Goal: Information Seeking & Learning: Learn about a topic

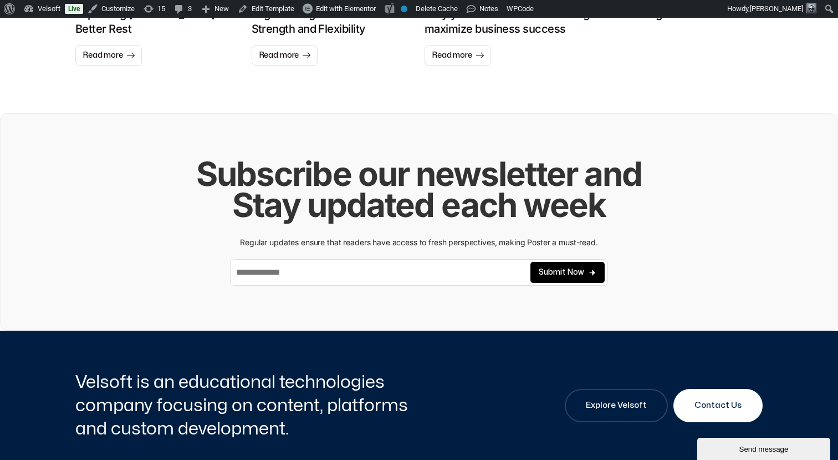
scroll to position [1124, 0]
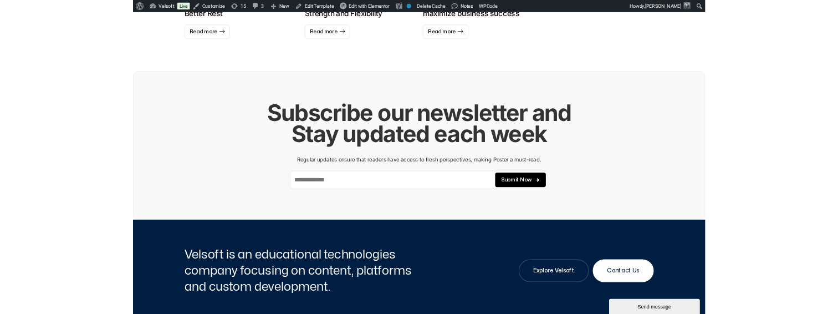
scroll to position [1176, 0]
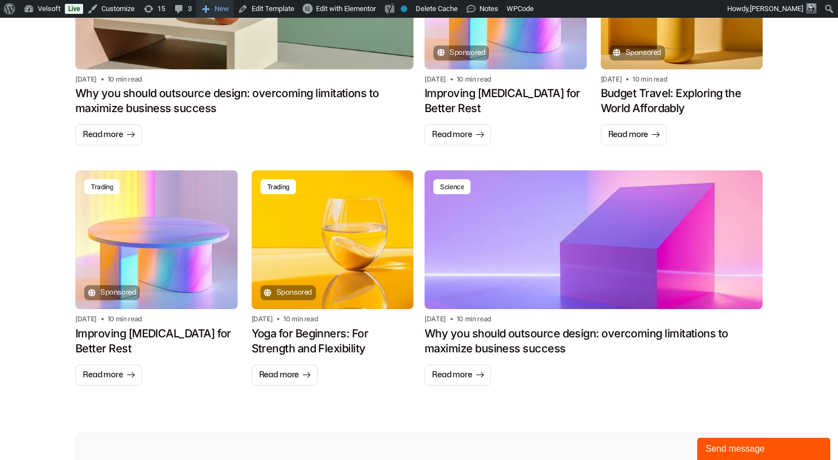
scroll to position [804, 0]
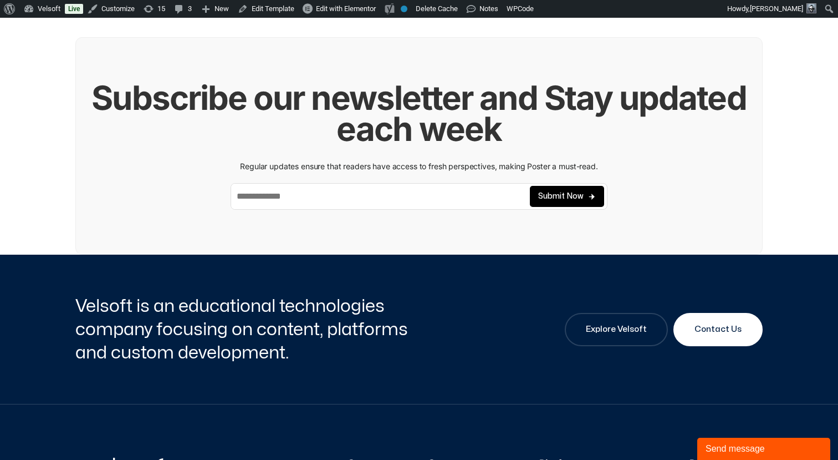
scroll to position [1208, 0]
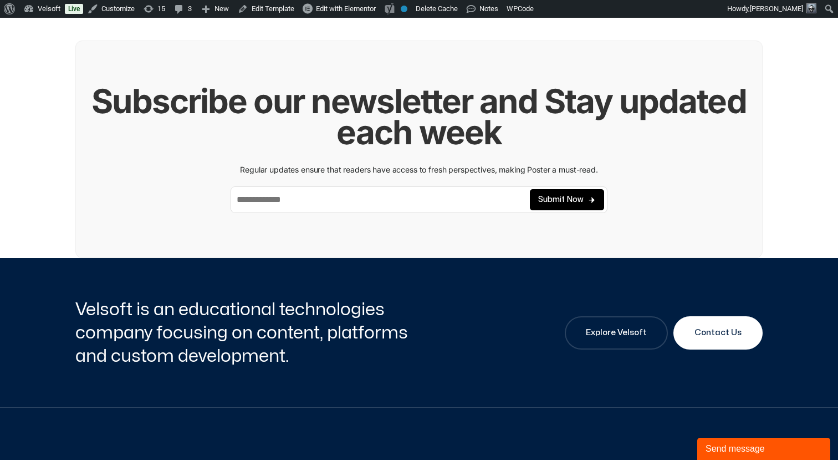
click at [309, 212] on input "email" at bounding box center [380, 199] width 299 height 25
click at [345, 147] on h2 "Subscribe our newsletter and Stay updated each week" at bounding box center [419, 116] width 686 height 62
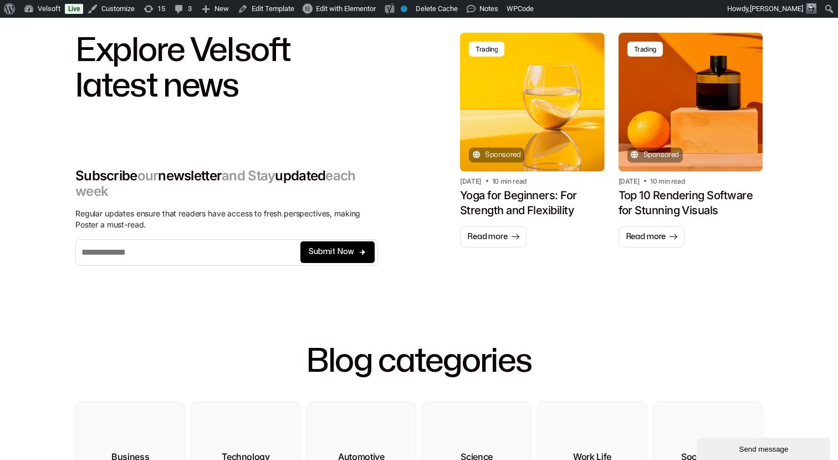
scroll to position [90, 0]
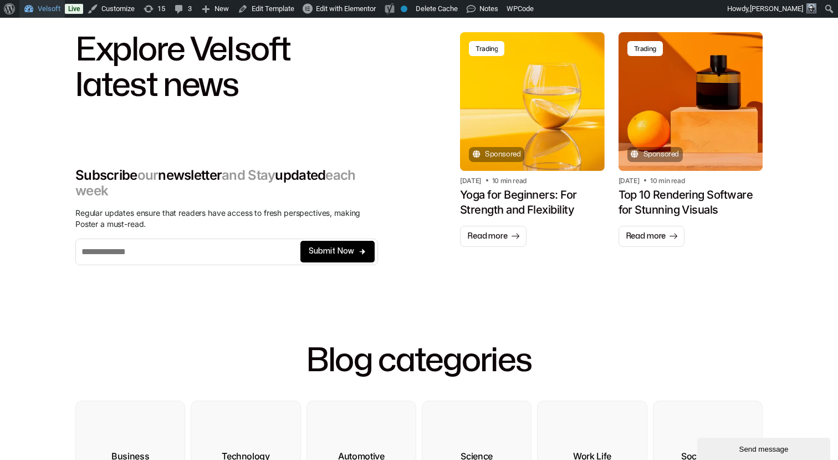
drag, startPoint x: 49, startPoint y: 8, endPoint x: 56, endPoint y: 7, distance: 6.9
click at [49, 8] on link "Velsoft" at bounding box center [41, 9] width 45 height 18
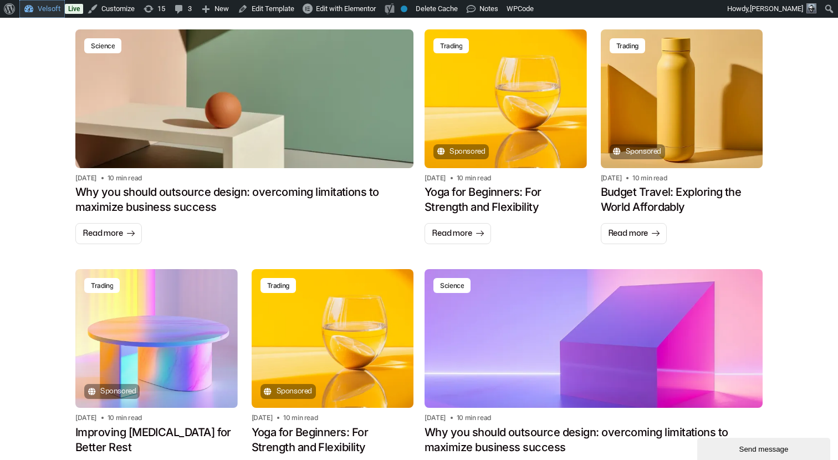
scroll to position [707, 0]
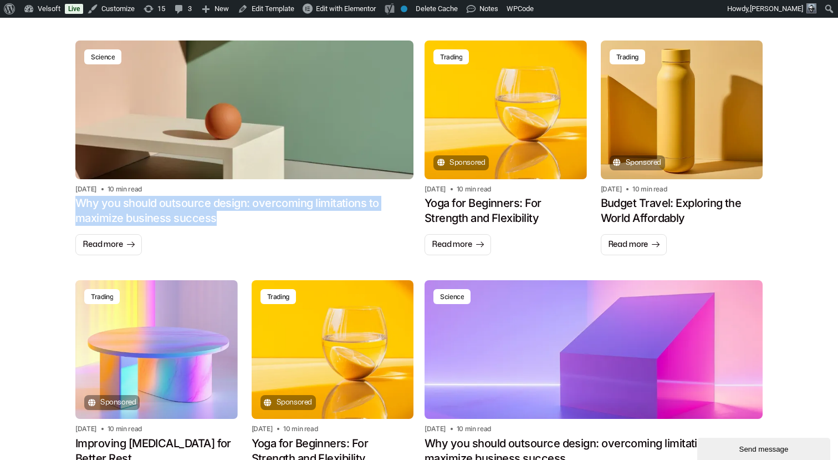
drag, startPoint x: 216, startPoint y: 218, endPoint x: 76, endPoint y: 204, distance: 140.4
click at [76, 204] on h2 "Why you should outsource design: overcoming limitations to maximize business su…" at bounding box center [244, 211] width 338 height 30
copy h2 "Why you should outsource design: overcoming limitations to maximize business su…"
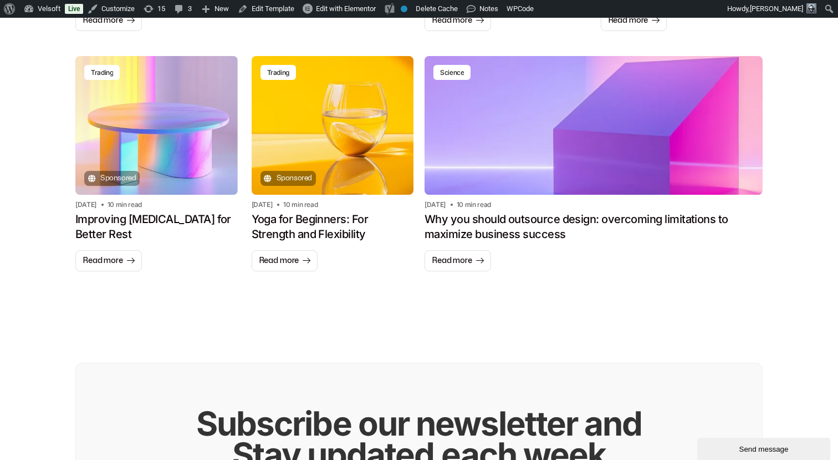
scroll to position [933, 0]
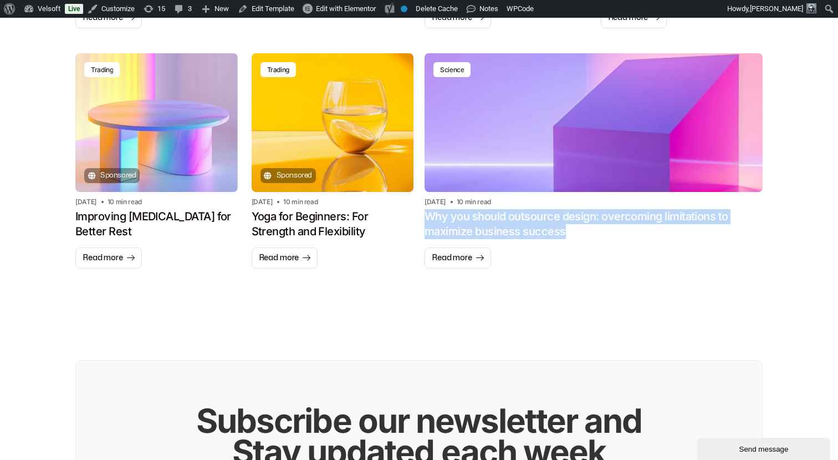
drag, startPoint x: 573, startPoint y: 234, endPoint x: 426, endPoint y: 221, distance: 147.5
click at [426, 221] on h2 "Why you should outsource design: overcoming limitations to maximize business su…" at bounding box center [594, 224] width 338 height 30
copy h2 "Why you should outsource design: overcoming limitations to maximize business su…"
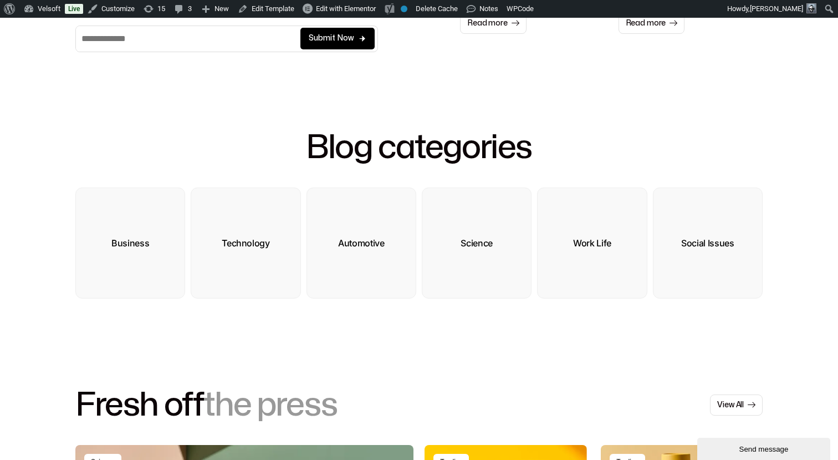
scroll to position [195, 0]
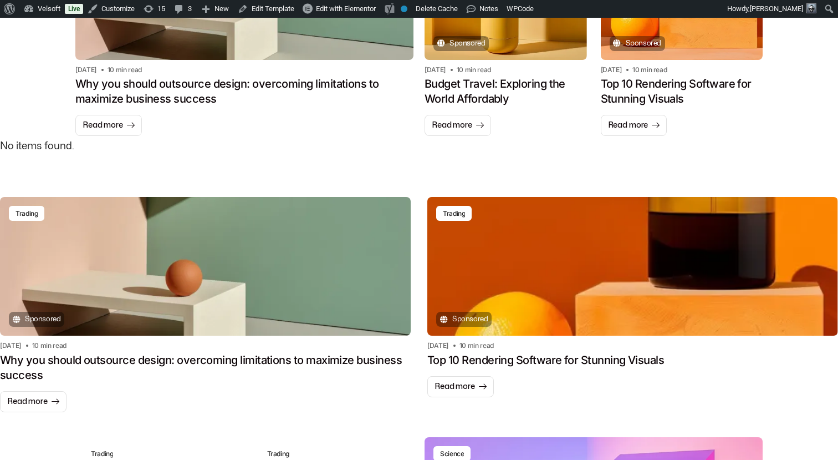
scroll to position [800, 0]
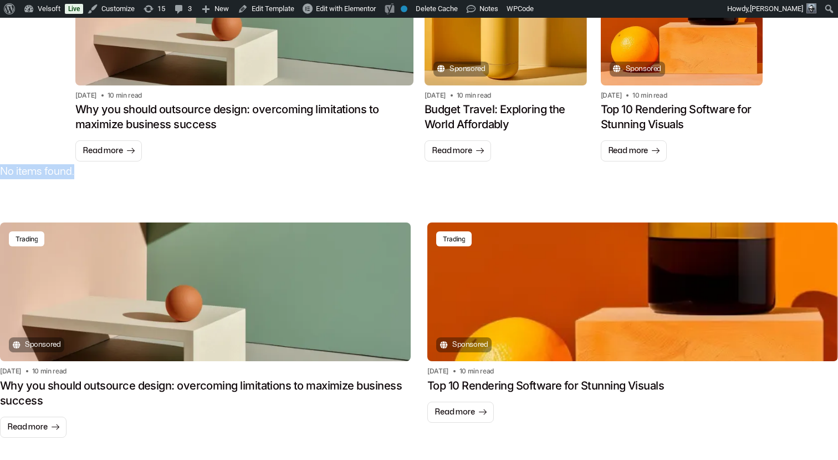
drag, startPoint x: 78, startPoint y: 171, endPoint x: 149, endPoint y: 171, distance: 71.0
click at [149, 171] on p "No items found." at bounding box center [419, 171] width 838 height 15
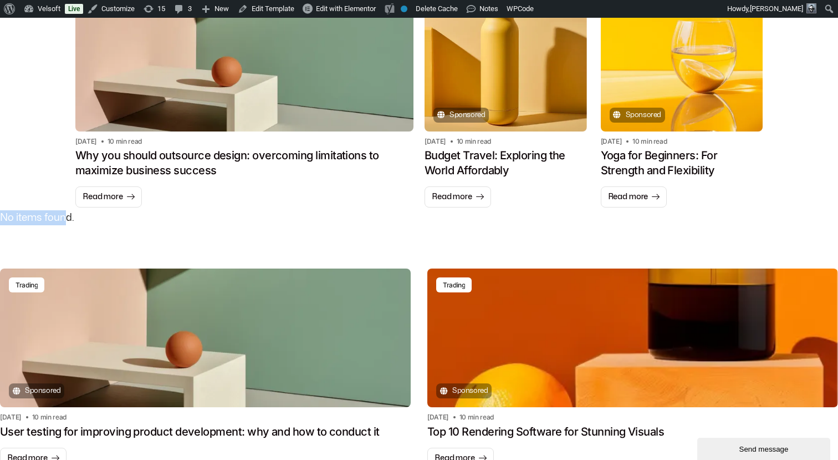
drag, startPoint x: 78, startPoint y: 218, endPoint x: 142, endPoint y: 217, distance: 63.8
click at [142, 217] on p "No items found." at bounding box center [419, 217] width 838 height 15
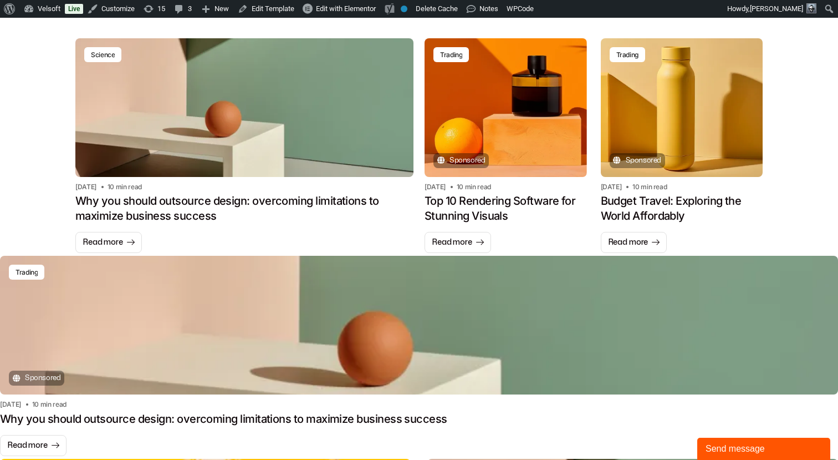
scroll to position [640, 0]
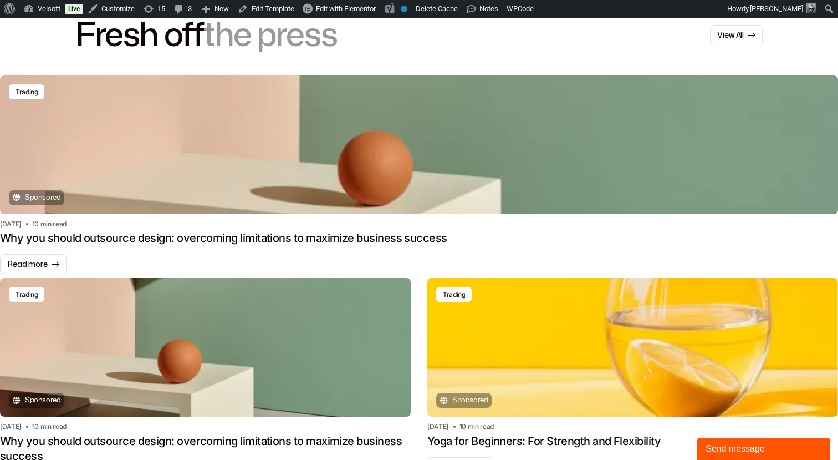
scroll to position [656, 0]
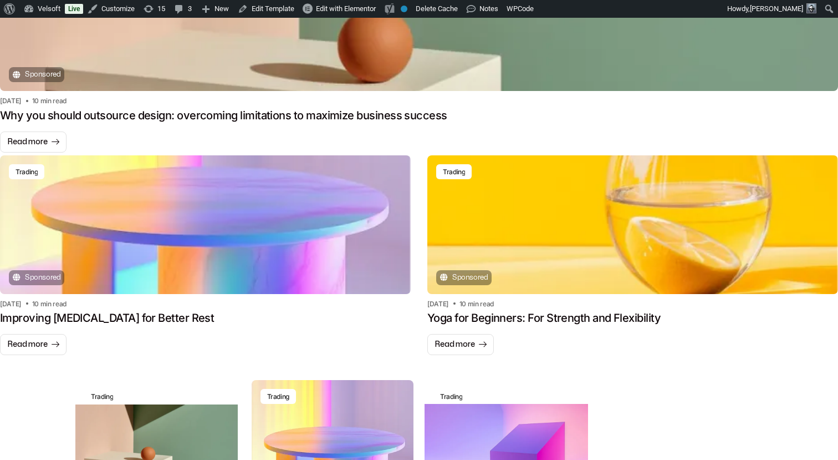
scroll to position [808, 0]
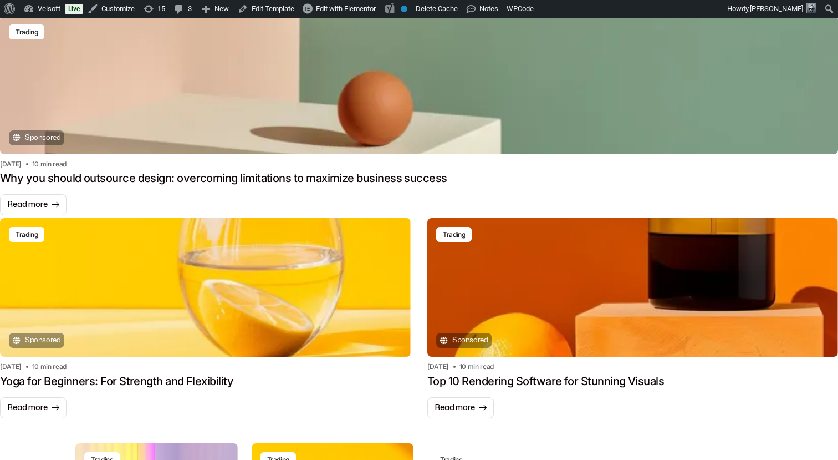
scroll to position [742, 0]
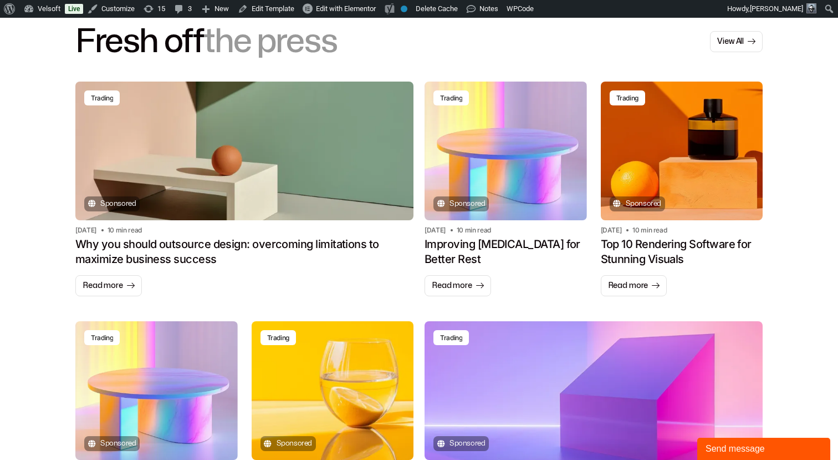
scroll to position [664, 0]
